Goal: Browse casually: Explore the website without a specific task or goal

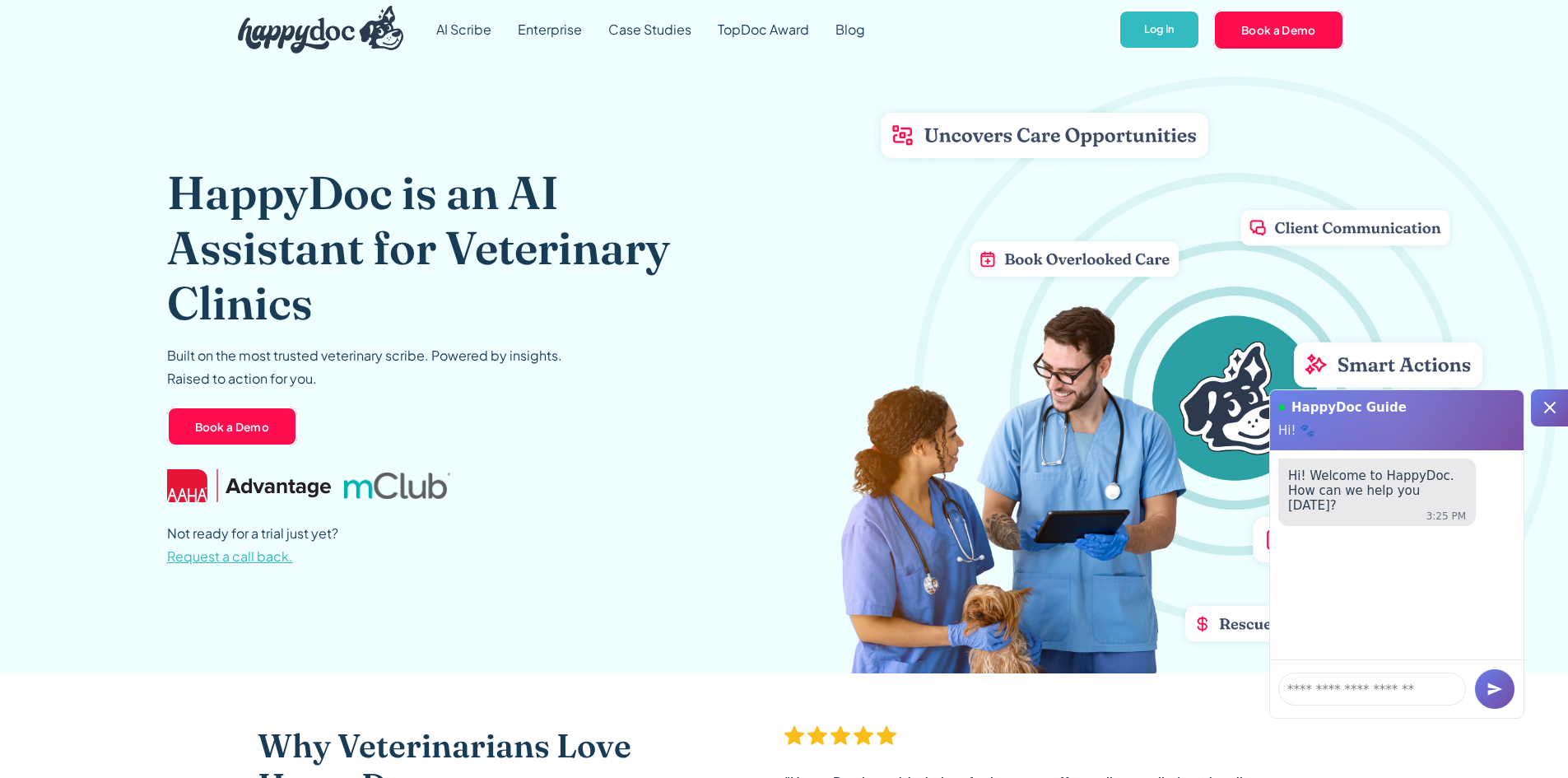
click at [259, 48] on img "home" at bounding box center [321, 30] width 166 height 48
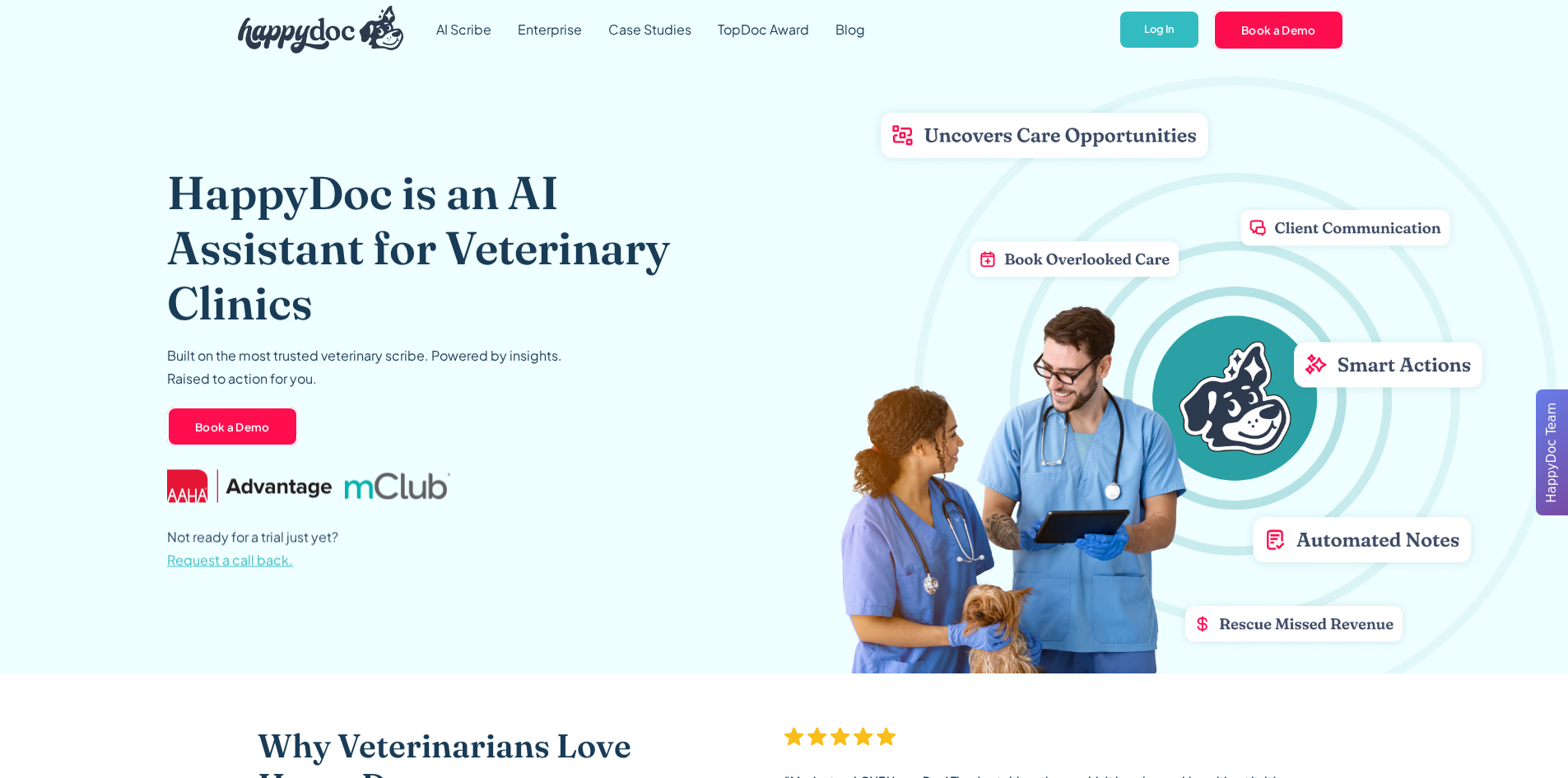
click at [374, 38] on img "home" at bounding box center [321, 30] width 166 height 48
drag, startPoint x: 668, startPoint y: 676, endPoint x: 750, endPoint y: 690, distance: 83.2
